Goal: Task Accomplishment & Management: Manage account settings

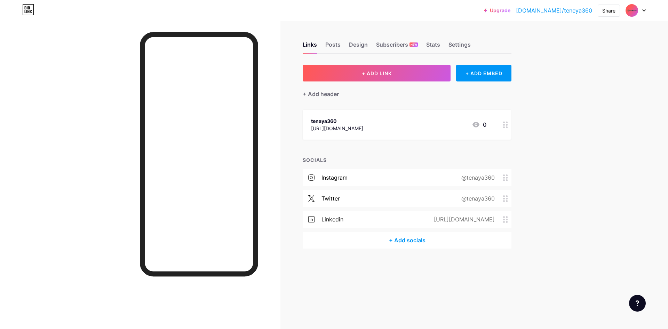
click at [324, 123] on div "tenaya360" at bounding box center [337, 120] width 52 height 7
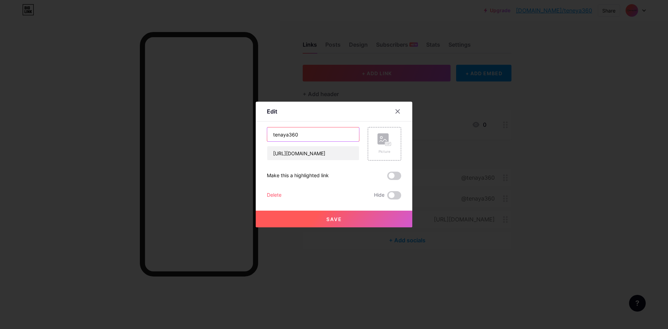
click at [273, 136] on input "tenaya360" at bounding box center [313, 134] width 92 height 14
type input "Tenaya360"
click at [320, 223] on button "Save" at bounding box center [334, 219] width 157 height 17
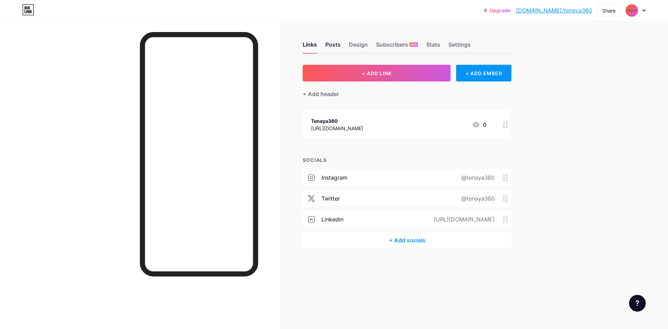
click at [331, 46] on div "Posts" at bounding box center [332, 46] width 15 height 13
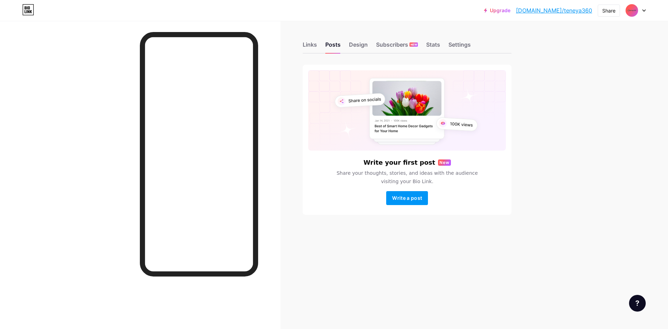
click at [635, 7] on img at bounding box center [632, 10] width 11 height 11
click at [588, 80] on link "Account settings" at bounding box center [602, 79] width 86 height 19
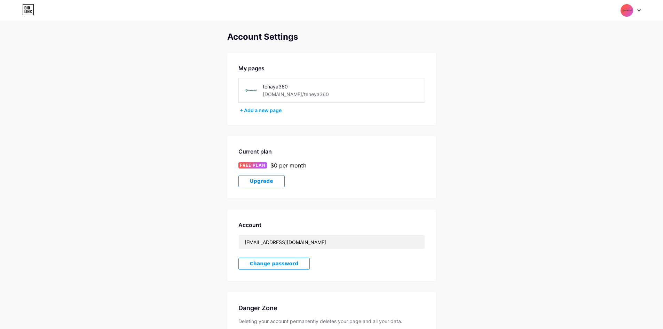
click at [263, 86] on div "tenaya360" at bounding box center [308, 86] width 91 height 7
click at [266, 86] on div "tenaya360" at bounding box center [308, 86] width 91 height 7
click at [267, 86] on div "tenaya360" at bounding box center [308, 86] width 91 height 7
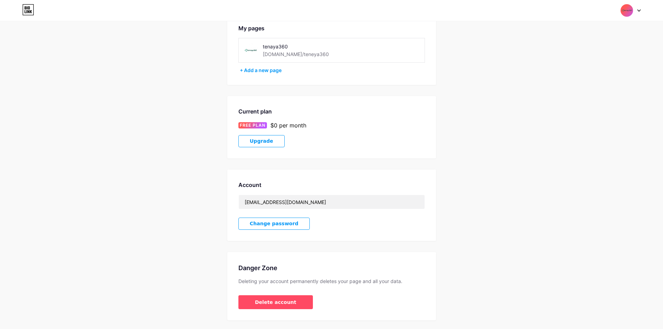
scroll to position [59, 0]
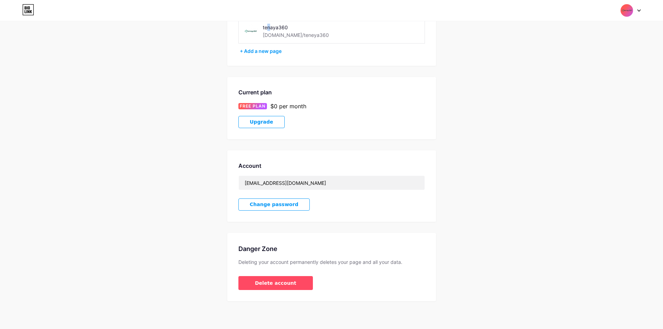
click at [269, 29] on div "tenaya360" at bounding box center [308, 27] width 91 height 7
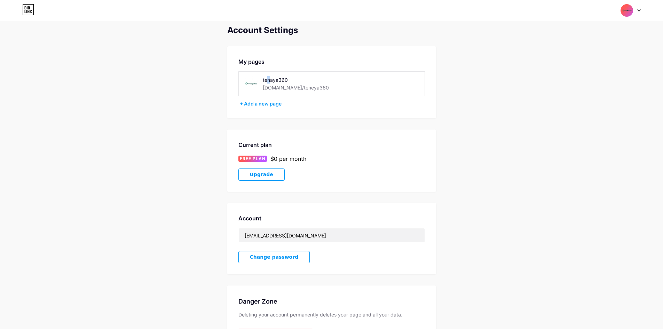
scroll to position [0, 0]
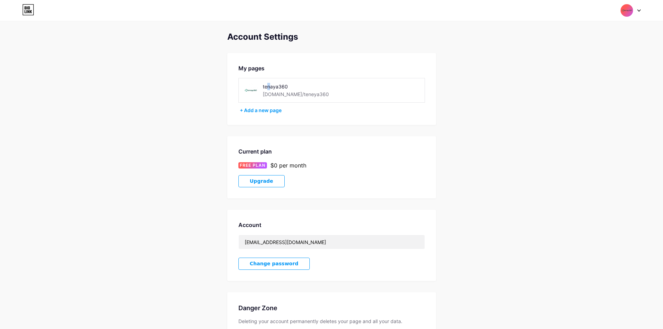
click at [632, 12] on img at bounding box center [626, 10] width 13 height 13
click at [604, 47] on div "[DOMAIN_NAME]/teneya360" at bounding box center [601, 49] width 54 height 6
click at [624, 10] on img at bounding box center [626, 10] width 13 height 13
click at [587, 47] on div "[DOMAIN_NAME]/teneya360" at bounding box center [601, 49] width 54 height 6
click at [628, 9] on img at bounding box center [626, 10] width 13 height 13
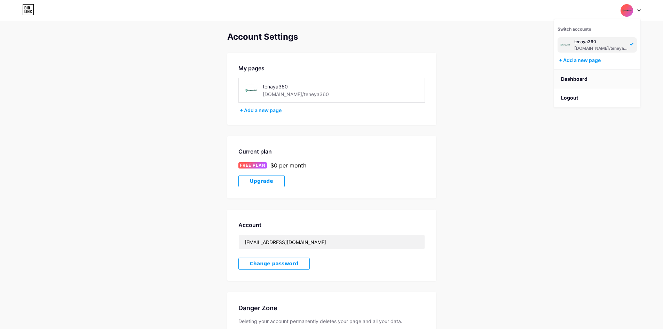
click at [592, 75] on link "Dashboard" at bounding box center [597, 79] width 86 height 19
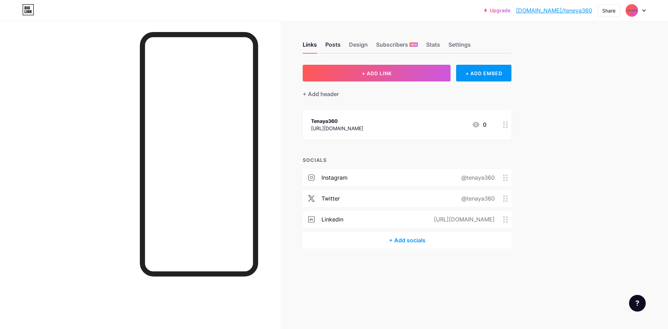
click at [334, 44] on div "Posts" at bounding box center [332, 46] width 15 height 13
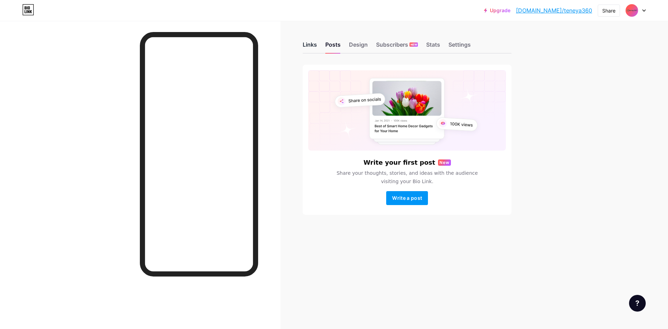
click at [307, 44] on div "Links" at bounding box center [310, 46] width 14 height 13
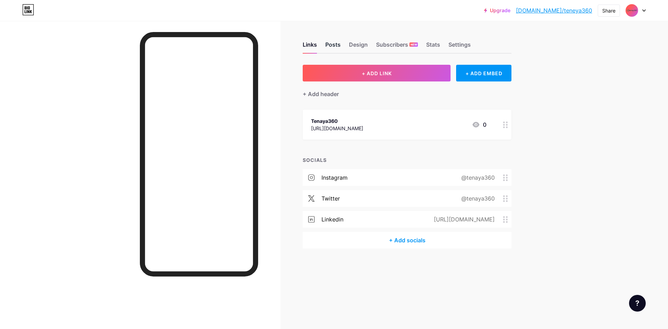
click at [339, 42] on div "Posts" at bounding box center [332, 46] width 15 height 13
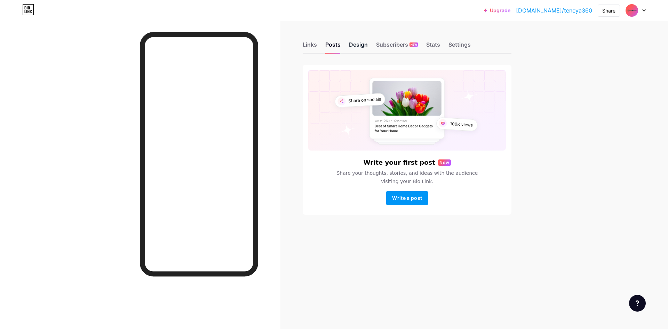
click at [365, 41] on div "Design" at bounding box center [358, 46] width 19 height 13
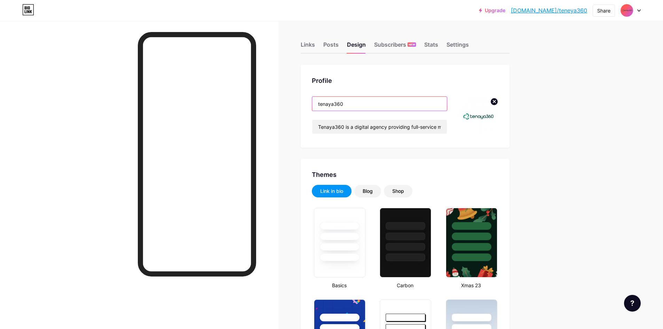
click at [322, 104] on input "tenaya360" at bounding box center [379, 104] width 135 height 14
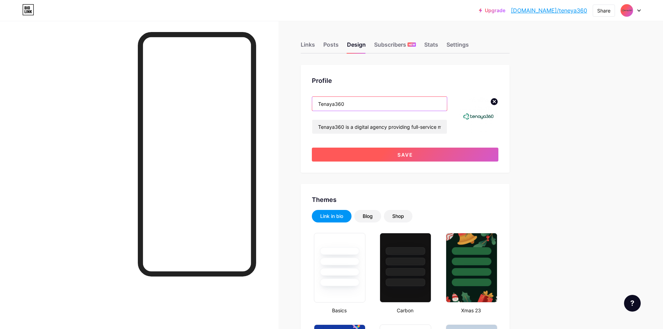
type input "Tenaya360"
click at [413, 157] on span "Save" at bounding box center [406, 155] width 16 height 6
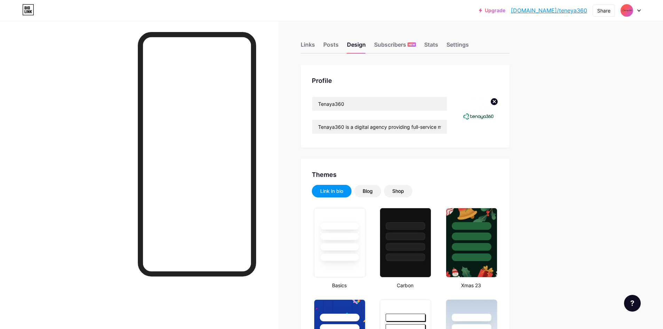
click at [479, 121] on img at bounding box center [478, 116] width 40 height 40
click at [438, 40] on div "Stats" at bounding box center [431, 46] width 14 height 13
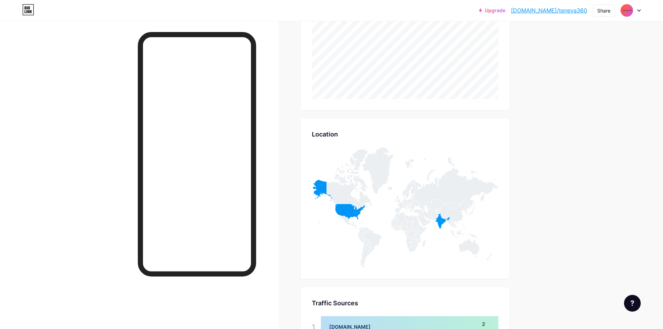
scroll to position [197, 0]
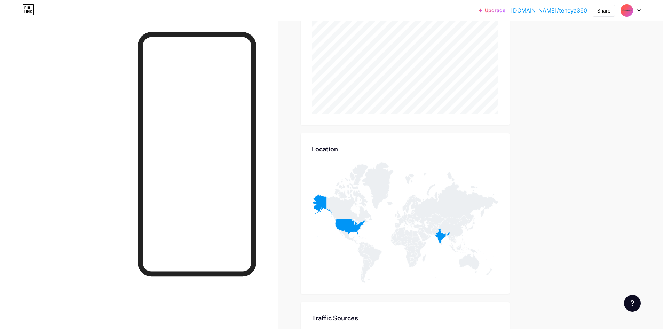
click at [365, 196] on icon at bounding box center [350, 194] width 46 height 60
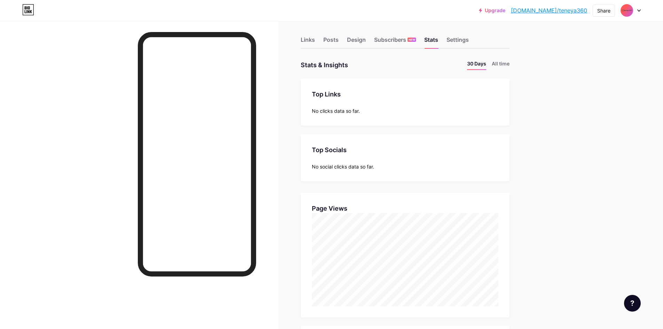
scroll to position [0, 0]
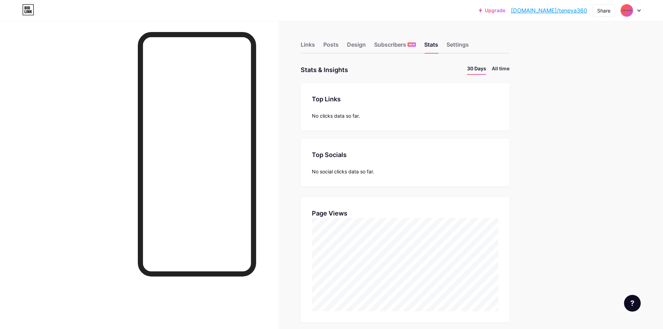
click at [510, 66] on li "All time" at bounding box center [501, 70] width 18 height 10
click at [337, 44] on div "Posts" at bounding box center [330, 46] width 15 height 13
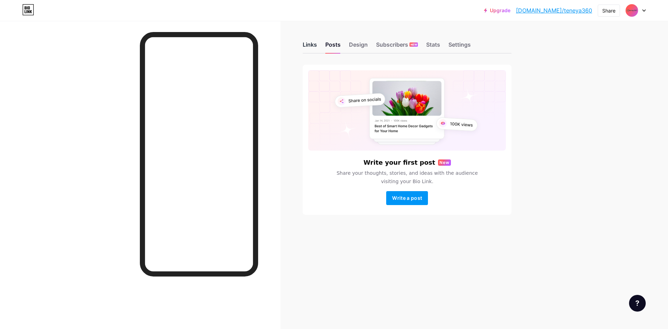
click at [313, 40] on div "Links" at bounding box center [310, 46] width 14 height 13
